Goal: Book appointment/travel/reservation

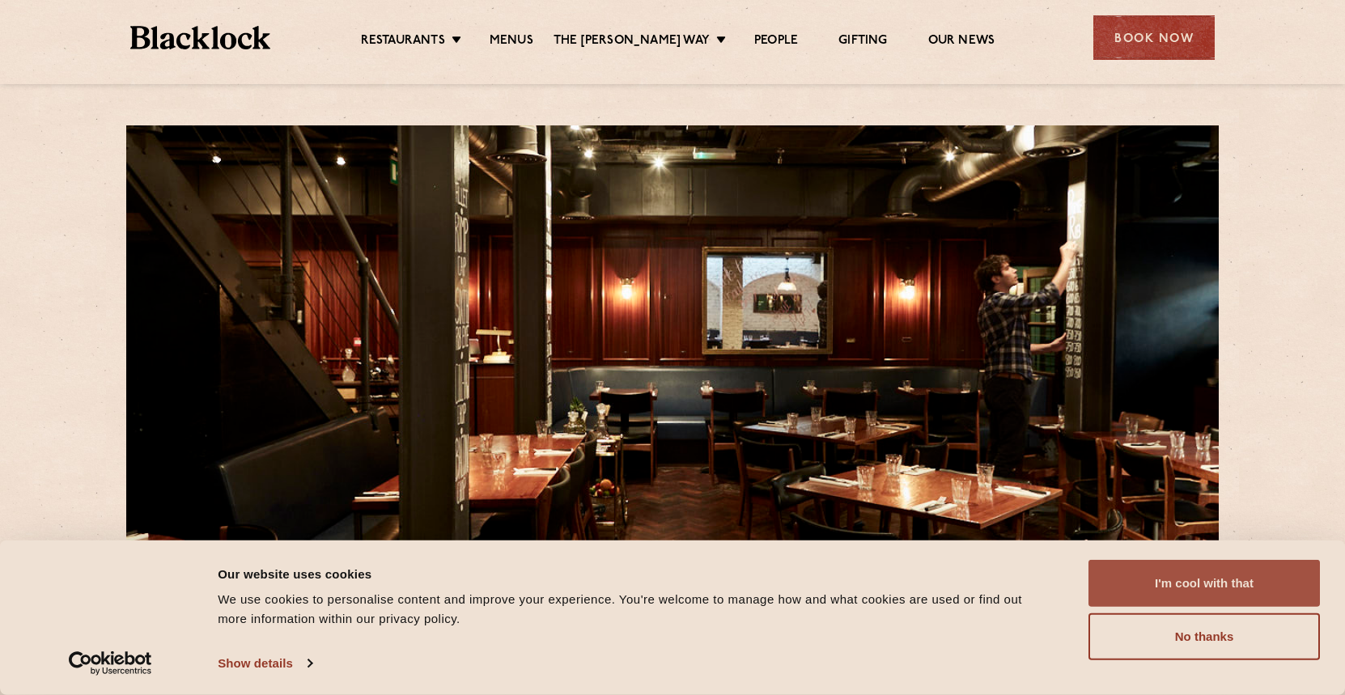
click at [1155, 588] on button "I'm cool with that" at bounding box center [1204, 583] width 231 height 47
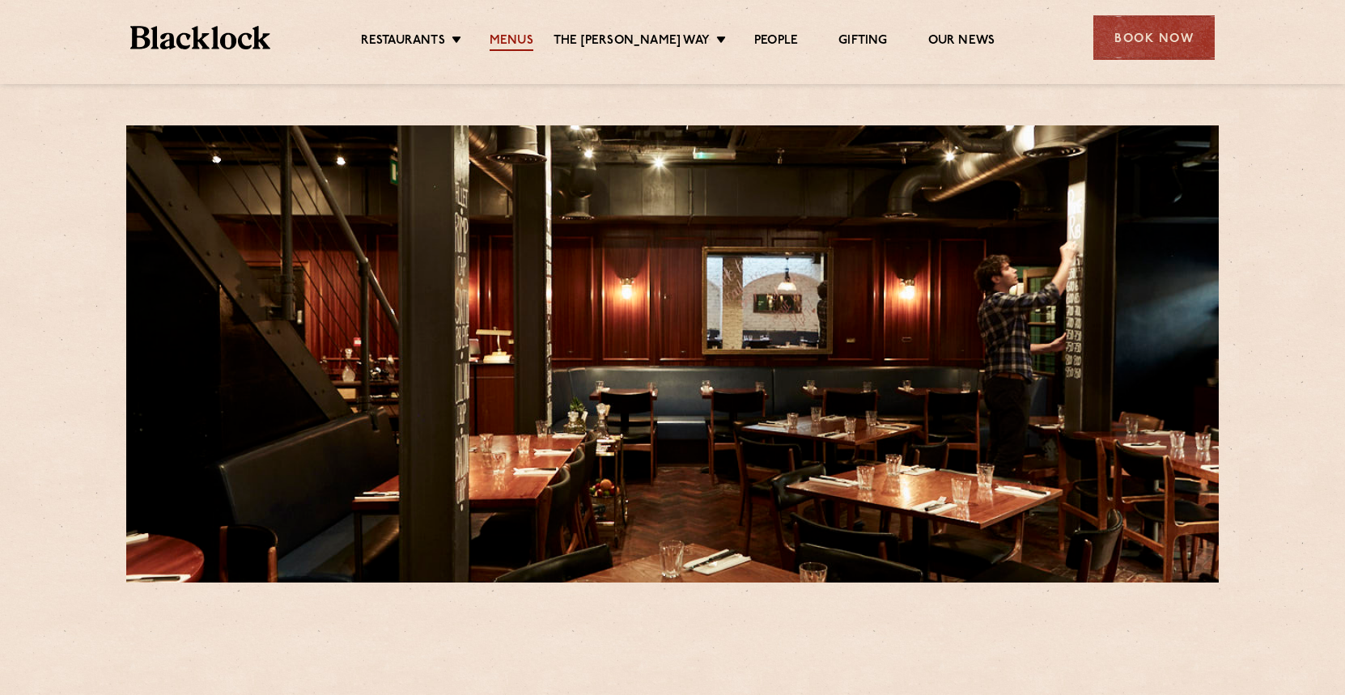
click at [533, 40] on link "Menus" at bounding box center [512, 42] width 44 height 18
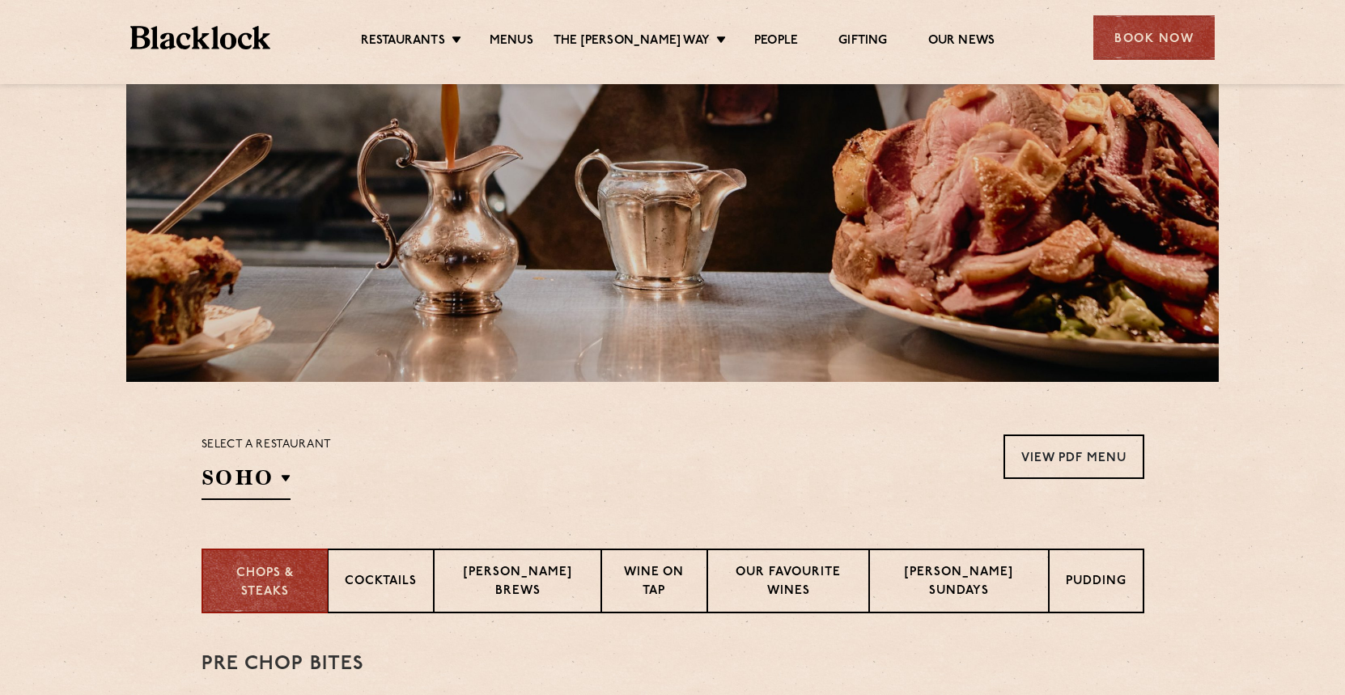
scroll to position [185, 0]
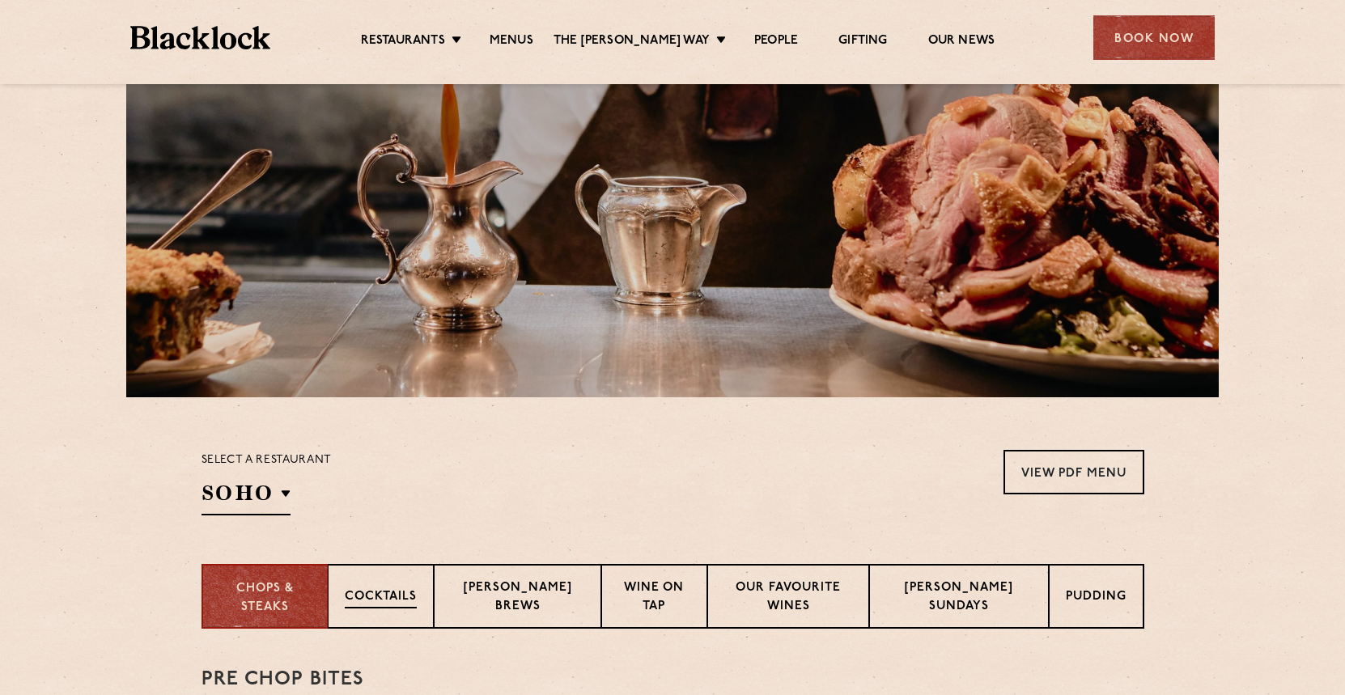
click at [395, 599] on p "Cocktails" at bounding box center [381, 598] width 72 height 20
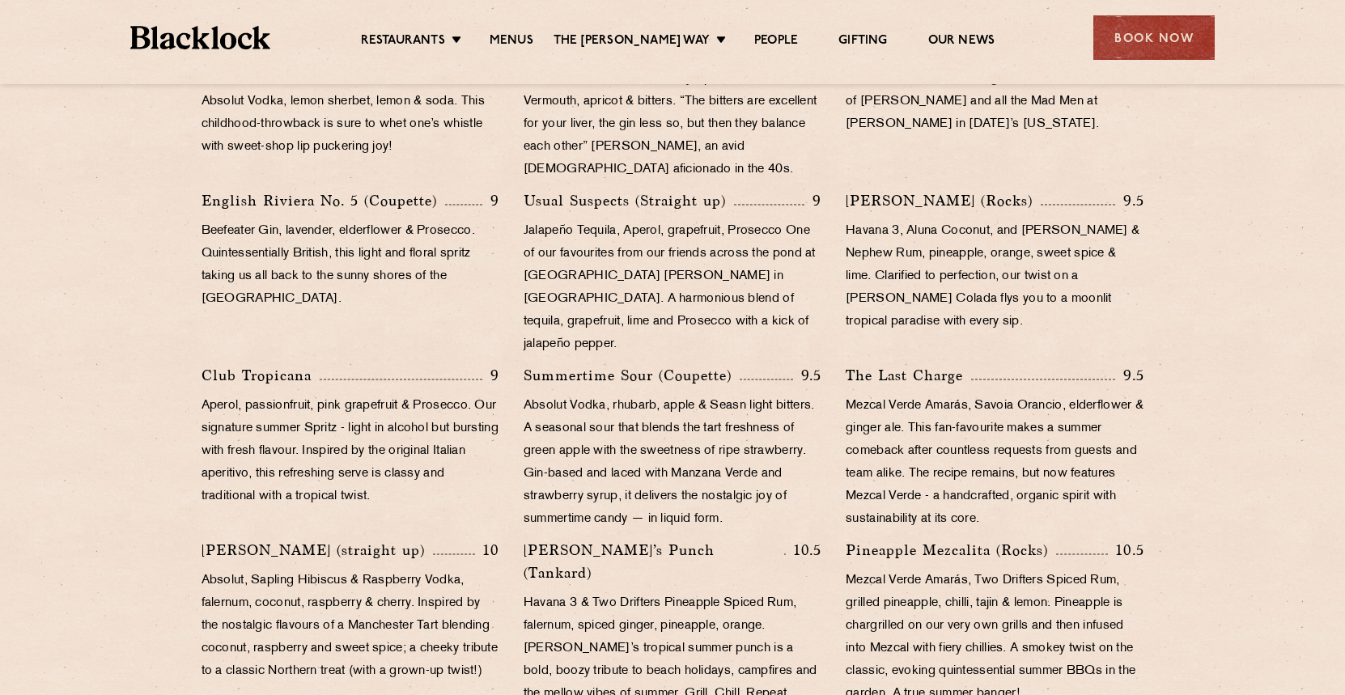
scroll to position [945, 0]
click at [1123, 45] on div "Book Now" at bounding box center [1154, 37] width 121 height 45
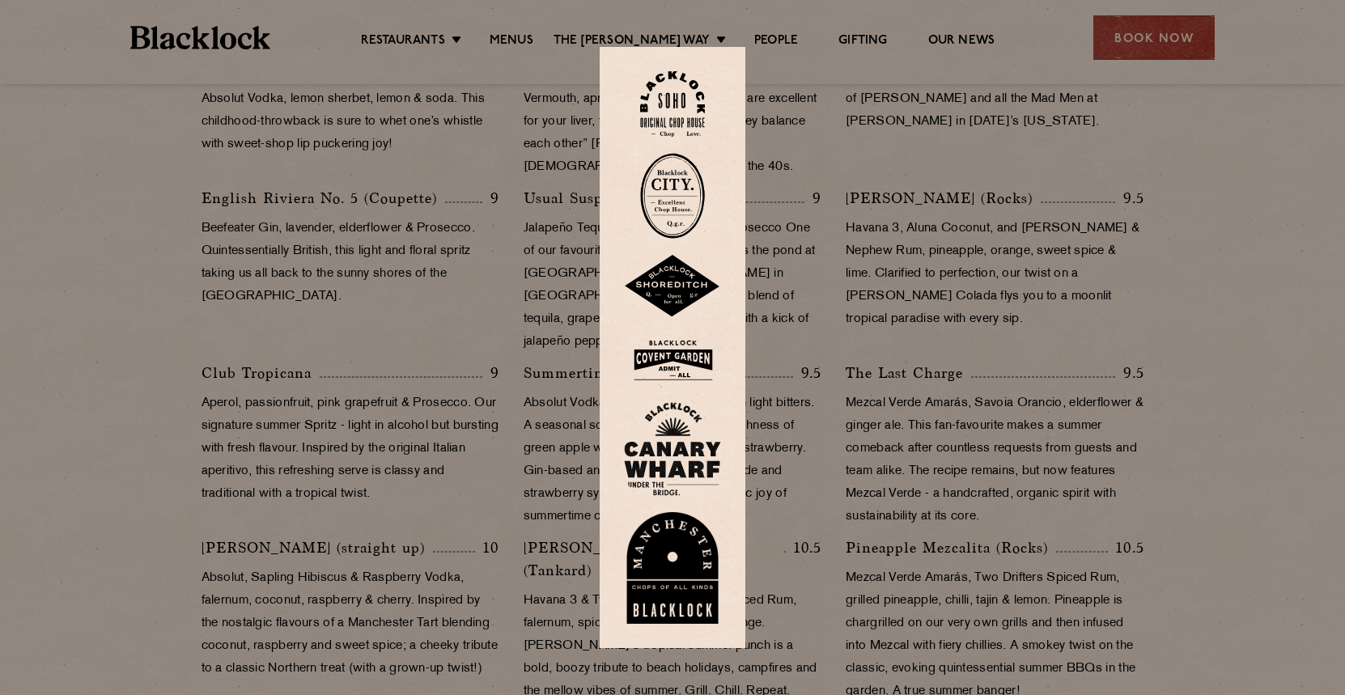
click at [685, 115] on img at bounding box center [672, 104] width 65 height 66
